Goal: Register for event/course

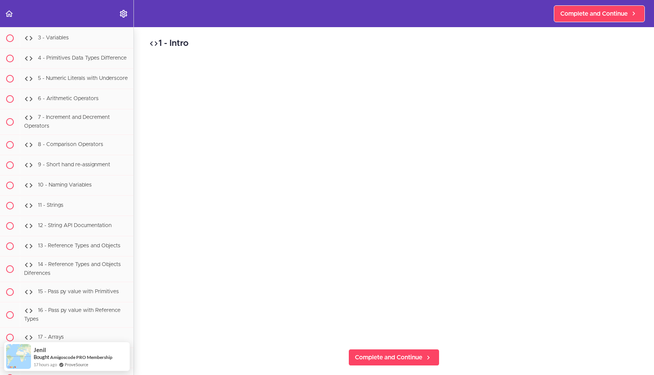
scroll to position [727, 0]
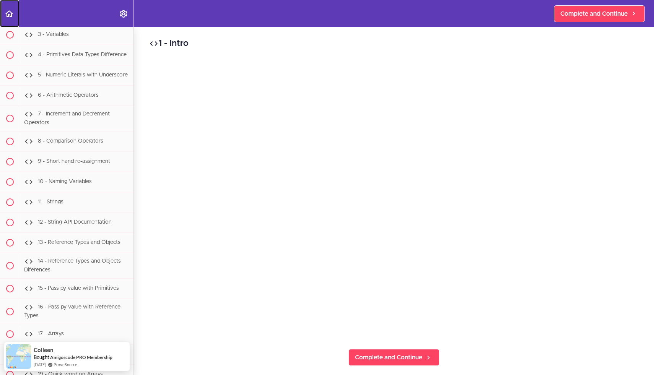
click at [9, 12] on icon "Back to course curriculum" at bounding box center [9, 13] width 9 height 9
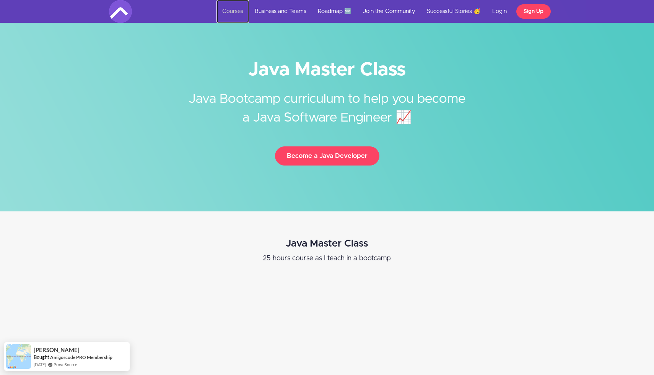
click at [244, 15] on link "Courses" at bounding box center [232, 11] width 33 height 23
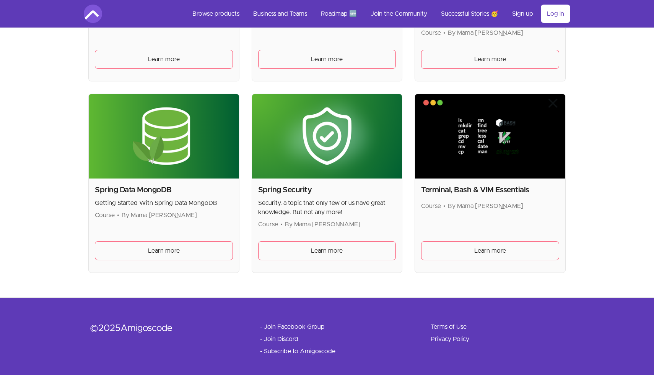
scroll to position [2014, 0]
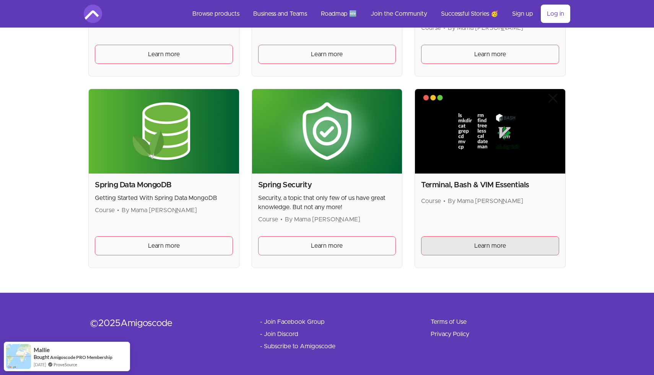
click at [482, 249] on span "Learn more" at bounding box center [490, 245] width 32 height 9
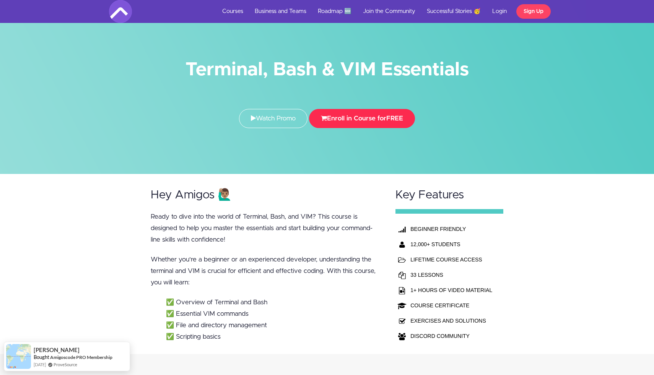
click at [358, 115] on button "Enroll in Course for FREE" at bounding box center [362, 118] width 106 height 19
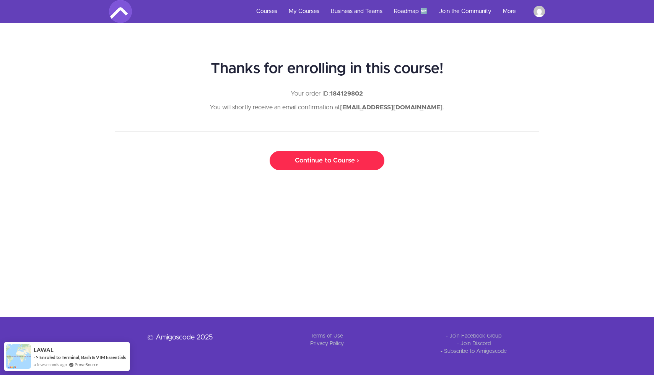
click at [314, 162] on link "Continue to Course ›" at bounding box center [327, 160] width 115 height 19
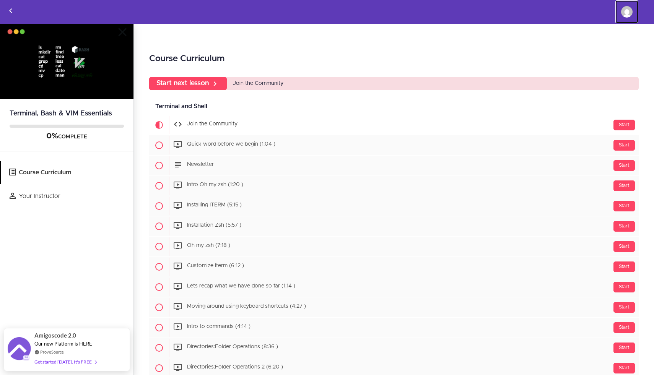
click at [627, 15] on img at bounding box center [626, 11] width 11 height 11
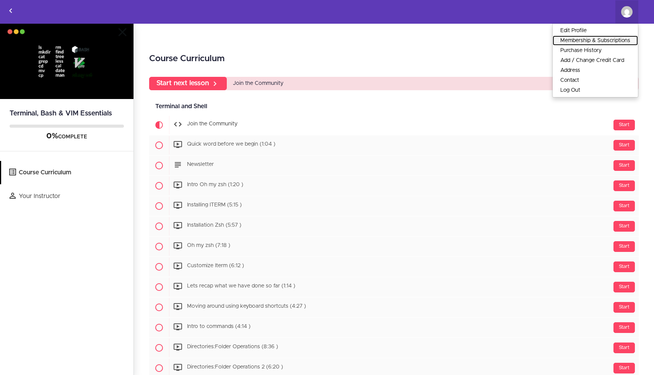
click at [603, 41] on link "Membership & Subscriptions" at bounding box center [595, 41] width 85 height 10
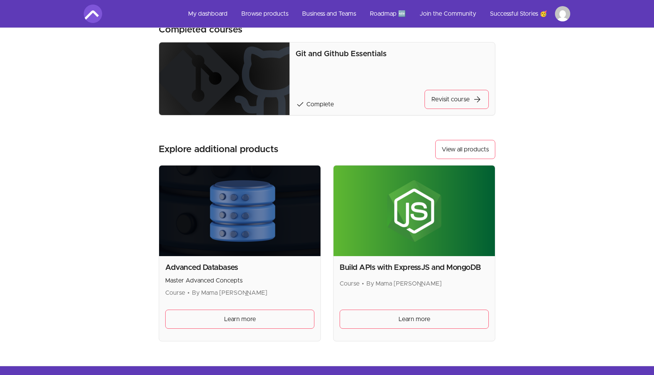
scroll to position [449, 0]
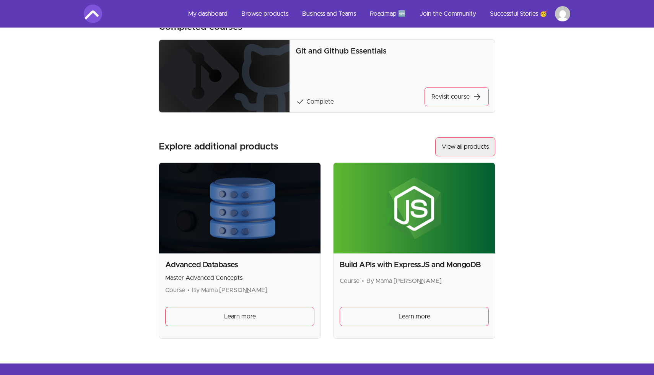
click at [470, 145] on link "View all products" at bounding box center [465, 146] width 60 height 19
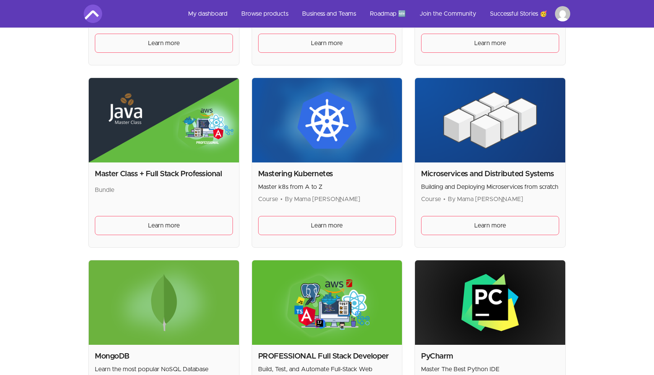
scroll to position [1276, 0]
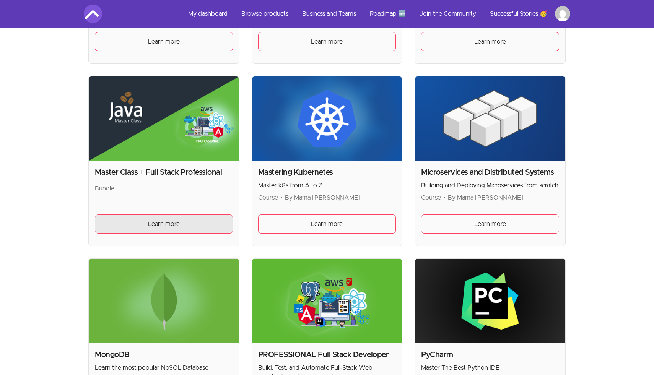
click at [215, 224] on link "Learn more" at bounding box center [164, 224] width 138 height 19
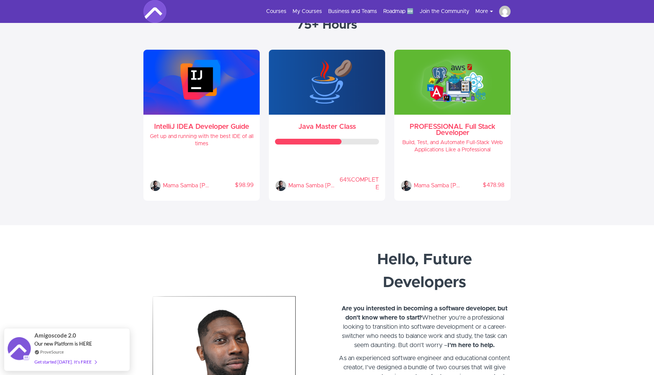
scroll to position [340, 0]
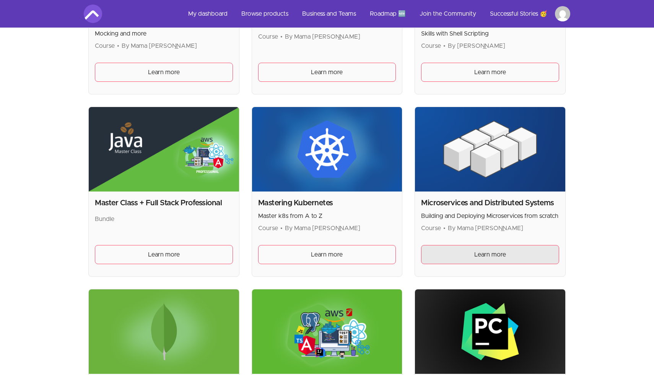
scroll to position [1243, 0]
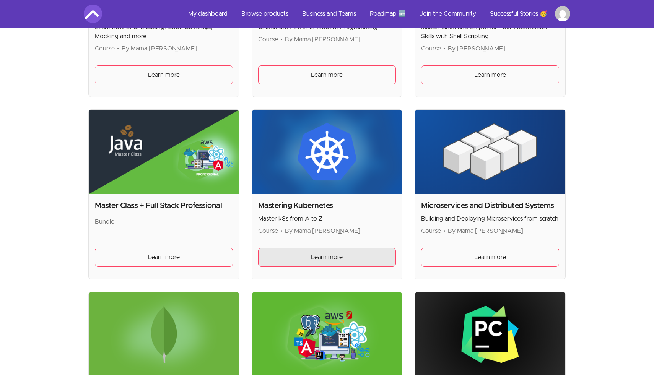
click at [377, 257] on link "Learn more" at bounding box center [327, 257] width 138 height 19
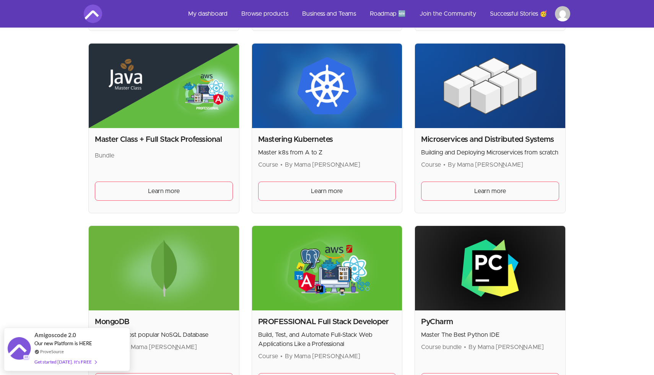
scroll to position [1308, 0]
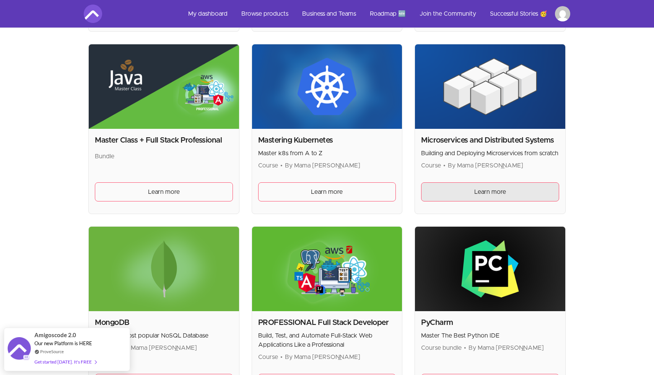
click at [473, 192] on link "Learn more" at bounding box center [490, 191] width 138 height 19
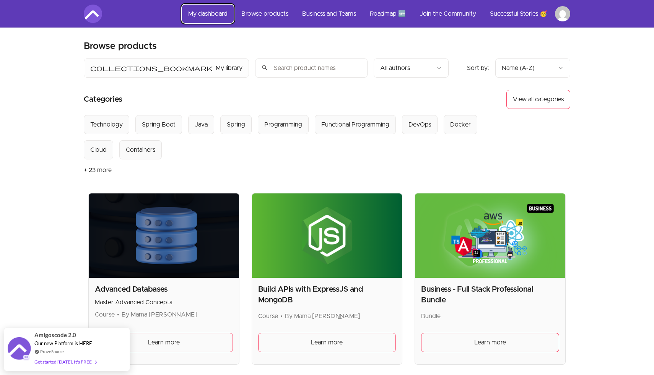
click at [220, 12] on link "My dashboard" at bounding box center [208, 14] width 52 height 18
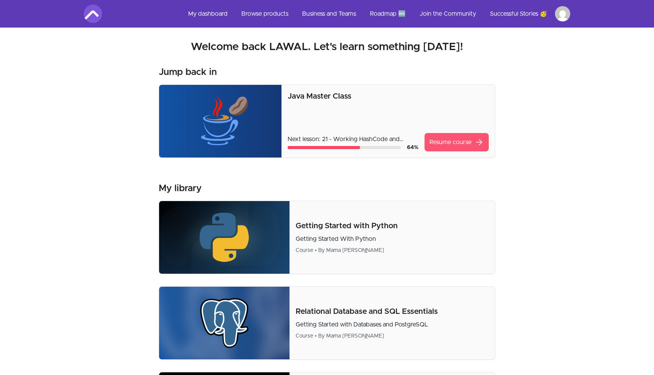
click at [449, 143] on link "Resume course arrow_forward" at bounding box center [457, 142] width 64 height 18
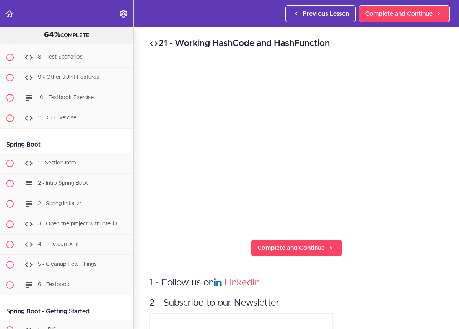
scroll to position [7034, 0]
